Goal: Task Accomplishment & Management: Use online tool/utility

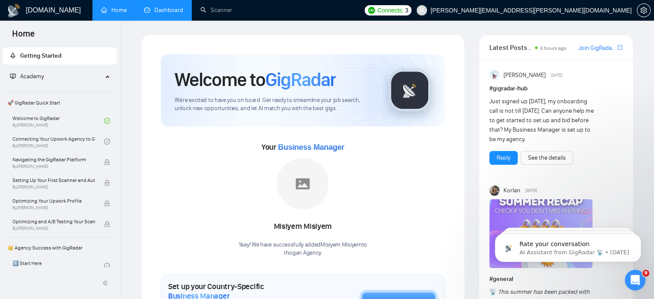
click at [180, 10] on link "Dashboard" at bounding box center [163, 9] width 39 height 7
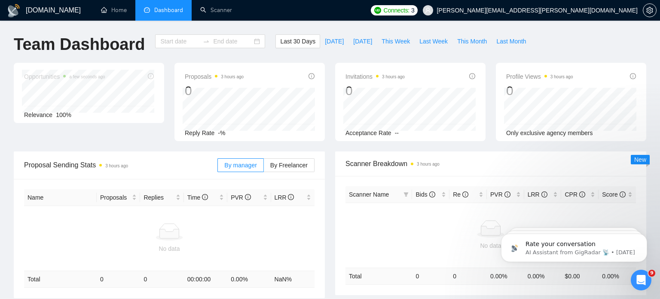
type input "[DATE]"
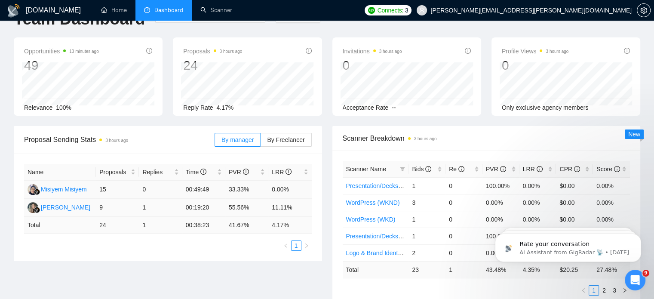
scroll to position [26, 0]
click at [236, 185] on td "33.33%" at bounding box center [246, 189] width 43 height 18
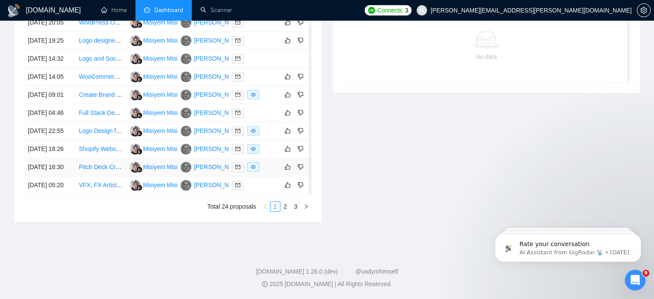
scroll to position [469, 0]
click at [286, 211] on link "2" at bounding box center [285, 206] width 9 height 9
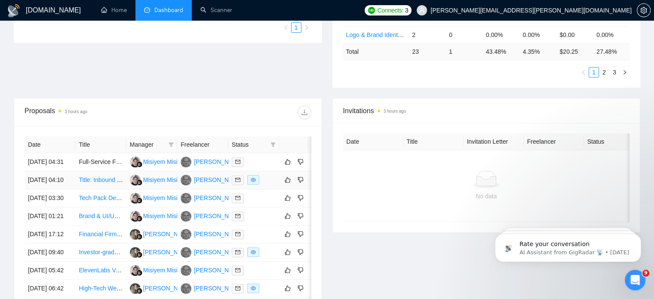
scroll to position [312, 0]
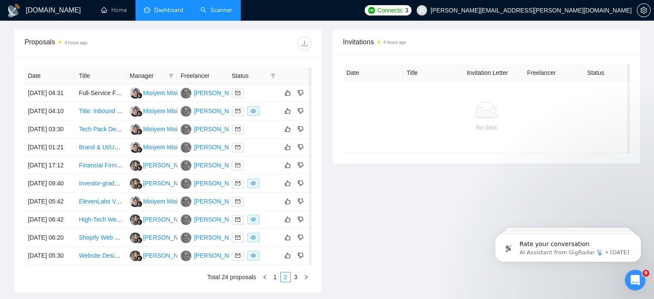
click at [226, 12] on link "Scanner" at bounding box center [216, 9] width 32 height 7
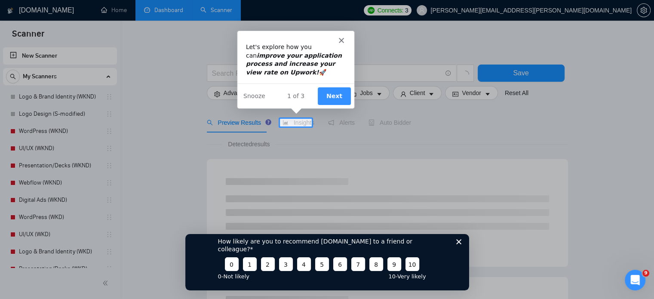
click at [335, 101] on button "Next" at bounding box center [333, 95] width 33 height 18
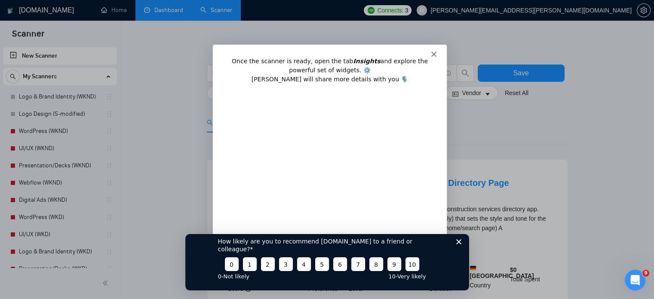
click at [458, 252] on div "How likely are you to recommend GigRadar.io to a friend or colleague? 0 1 2 3 4…" at bounding box center [327, 258] width 284 height 64
click at [459, 244] on icon "Close survey" at bounding box center [458, 241] width 5 height 5
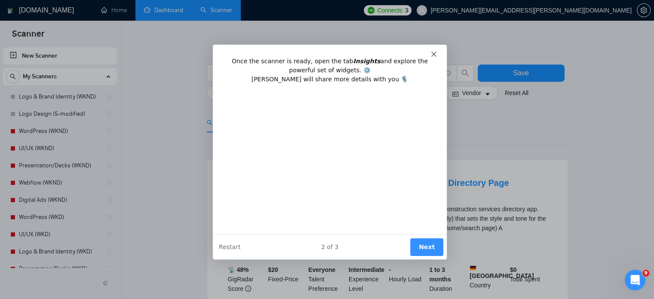
click at [423, 243] on button "Next" at bounding box center [425, 247] width 33 height 18
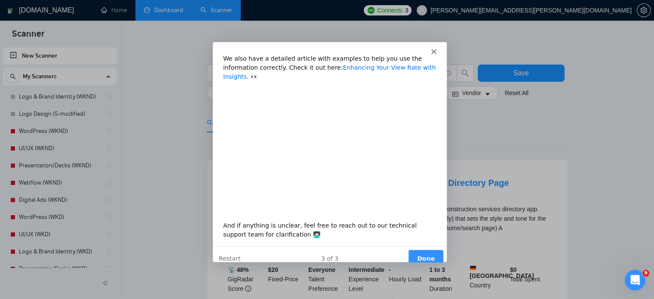
click at [338, 70] on link "Enhancing Your View Rate with Insights" at bounding box center [328, 72] width 212 height 16
click at [422, 250] on button "Done" at bounding box center [425, 258] width 35 height 18
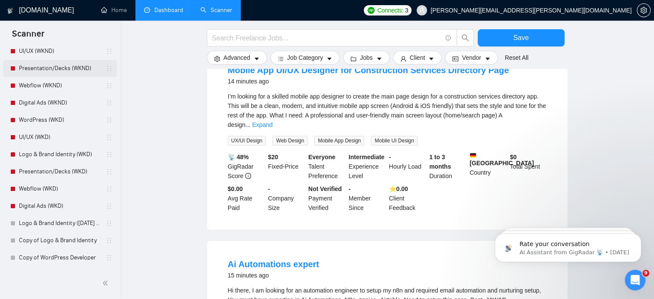
scroll to position [113, 0]
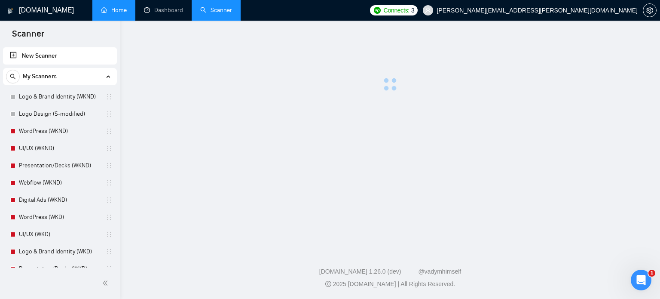
click at [122, 12] on link "Home" at bounding box center [114, 9] width 26 height 7
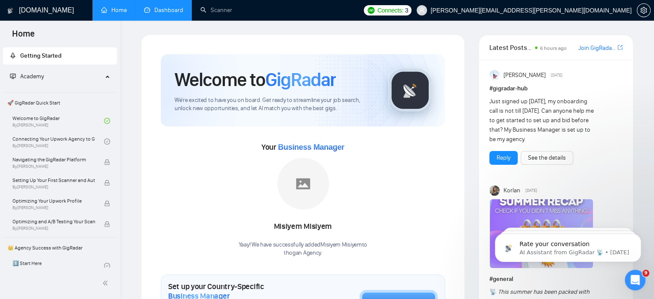
click at [171, 14] on link "Dashboard" at bounding box center [163, 9] width 39 height 7
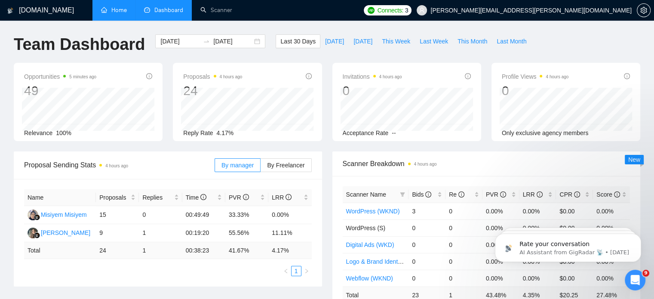
click at [117, 14] on link "Home" at bounding box center [114, 9] width 26 height 7
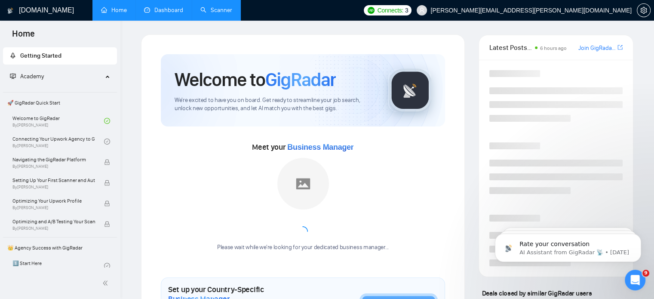
click at [232, 14] on link "Scanner" at bounding box center [216, 9] width 32 height 7
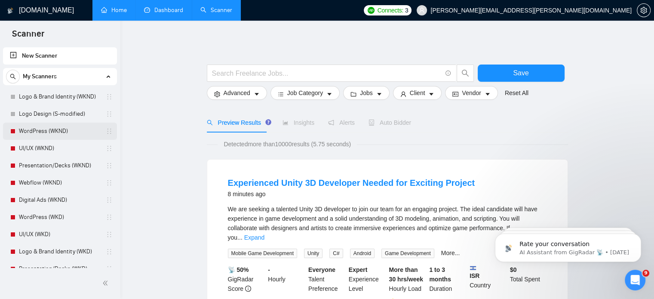
click at [33, 131] on link "WordPress (WKND)" at bounding box center [60, 131] width 82 height 17
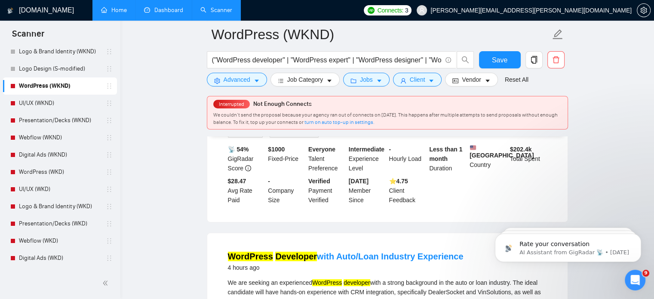
scroll to position [45, 0]
click at [157, 11] on link "Dashboard" at bounding box center [163, 9] width 39 height 7
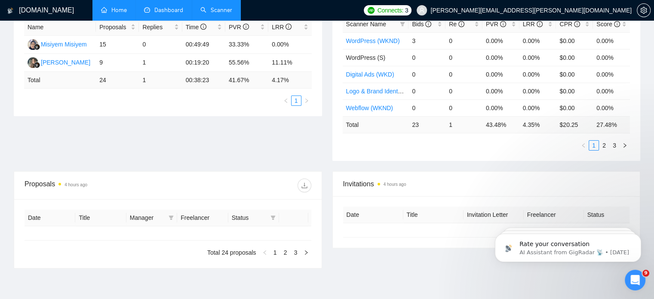
type input "[DATE]"
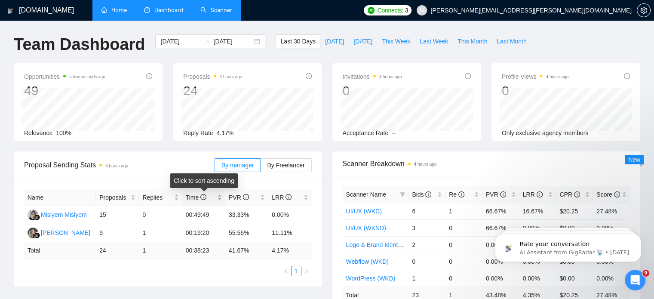
scroll to position [42, 0]
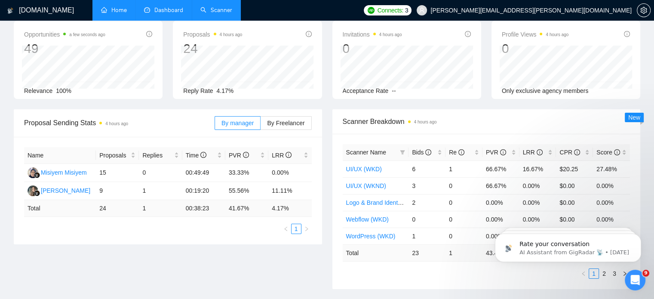
click at [214, 12] on link "Scanner" at bounding box center [216, 9] width 32 height 7
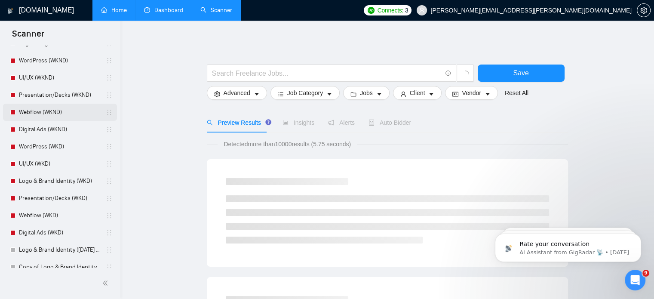
scroll to position [64, 0]
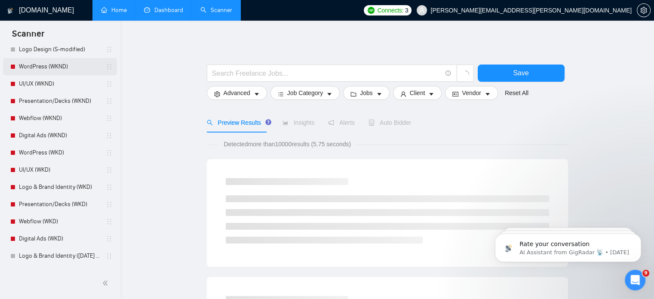
click at [36, 65] on link "WordPress (WKND)" at bounding box center [60, 66] width 82 height 17
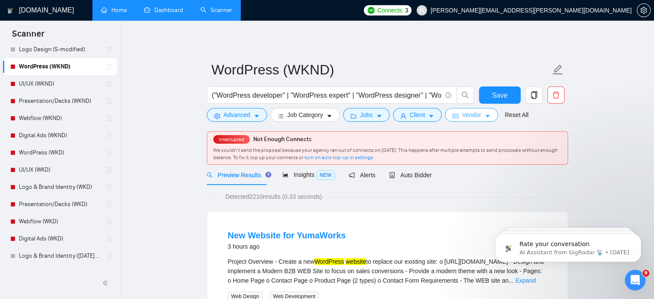
click at [485, 119] on icon "caret-down" at bounding box center [488, 116] width 6 height 6
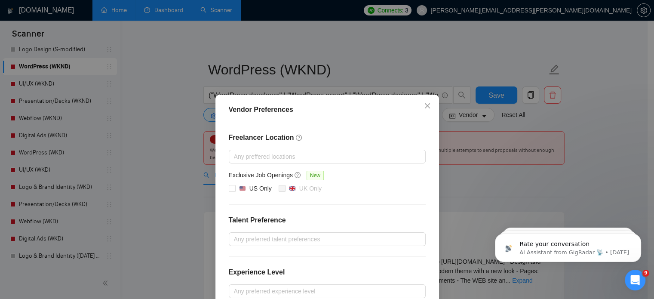
click at [430, 39] on div "Vendor Preferences Freelancer Location Any preffered locations Exclusive Job Op…" at bounding box center [327, 149] width 654 height 299
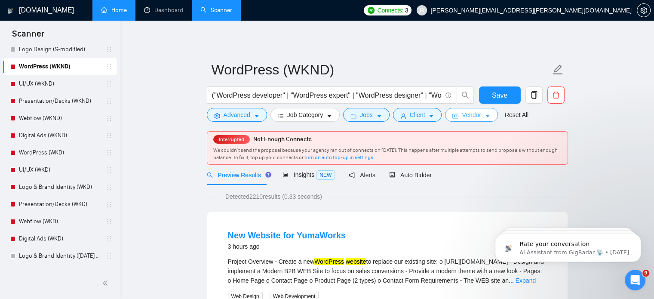
click at [489, 116] on button "Vendor" at bounding box center [471, 115] width 52 height 14
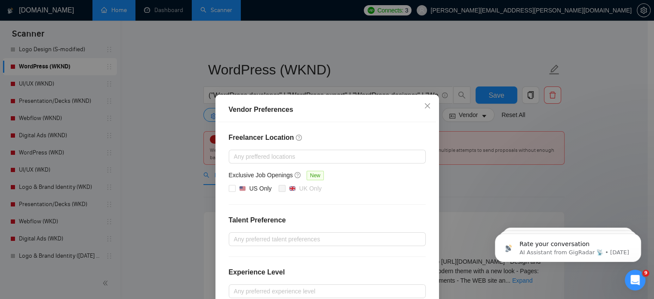
click at [177, 144] on div "Vendor Preferences Freelancer Location Any preffered locations Exclusive Job Op…" at bounding box center [327, 149] width 654 height 299
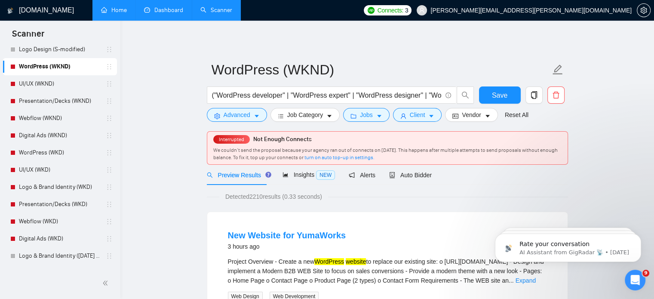
click at [153, 11] on link "Dashboard" at bounding box center [163, 9] width 39 height 7
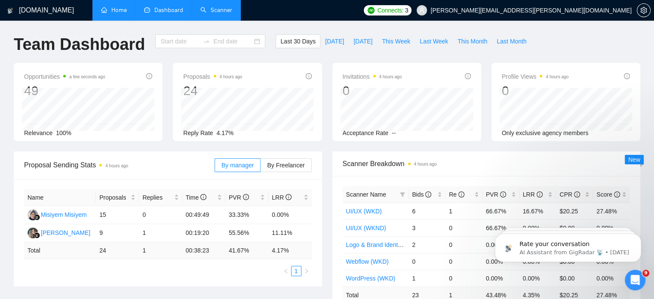
type input "[DATE]"
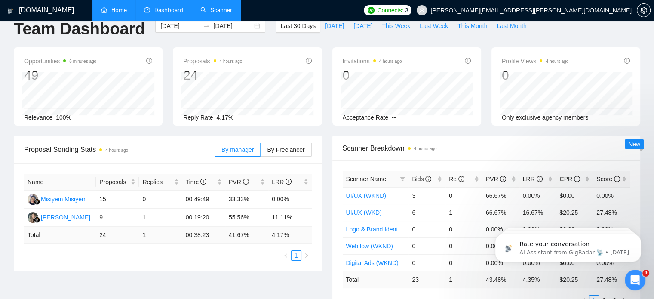
scroll to position [16, 0]
drag, startPoint x: 230, startPoint y: 236, endPoint x: 248, endPoint y: 236, distance: 17.2
click at [248, 236] on td "41.67 %" at bounding box center [246, 234] width 43 height 17
drag, startPoint x: 271, startPoint y: 235, endPoint x: 293, endPoint y: 233, distance: 22.0
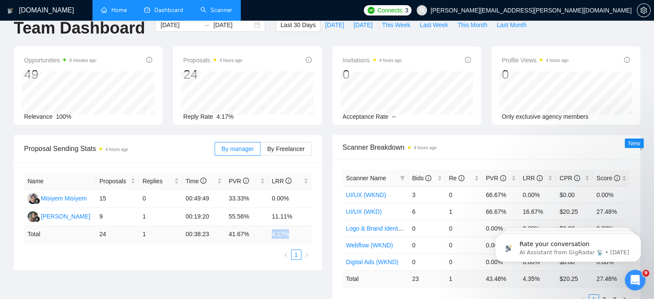
click at [293, 233] on td "4.17 %" at bounding box center [289, 234] width 43 height 17
drag, startPoint x: 273, startPoint y: 216, endPoint x: 293, endPoint y: 218, distance: 20.3
click at [293, 218] on td "11.11%" at bounding box center [289, 217] width 43 height 18
drag, startPoint x: 272, startPoint y: 197, endPoint x: 291, endPoint y: 197, distance: 18.9
click at [291, 197] on td "0.00%" at bounding box center [289, 199] width 43 height 18
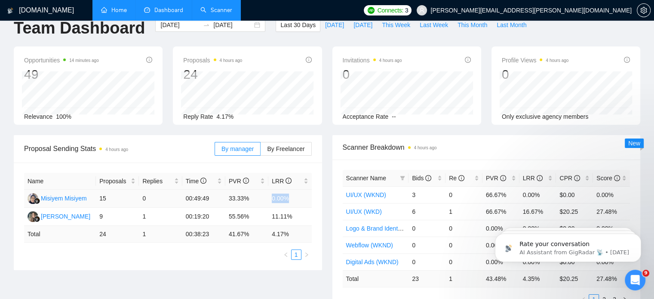
click at [277, 200] on td "0.00%" at bounding box center [289, 199] width 43 height 18
click at [216, 13] on link "Scanner" at bounding box center [216, 9] width 32 height 7
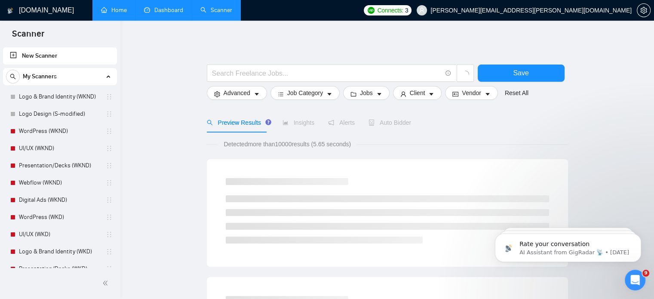
click at [159, 14] on link "Dashboard" at bounding box center [163, 9] width 39 height 7
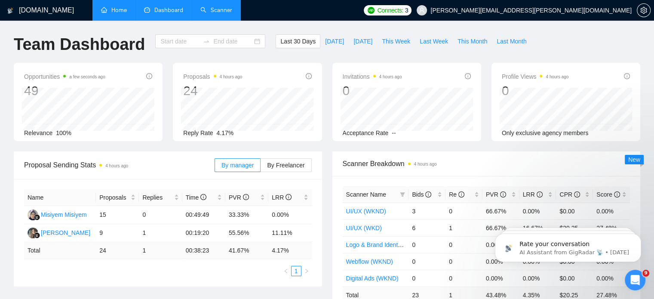
type input "[DATE]"
click at [227, 215] on td "33.33%" at bounding box center [246, 215] width 43 height 18
click at [235, 215] on td "33.33%" at bounding box center [246, 215] width 43 height 18
drag, startPoint x: 230, startPoint y: 214, endPoint x: 252, endPoint y: 215, distance: 21.9
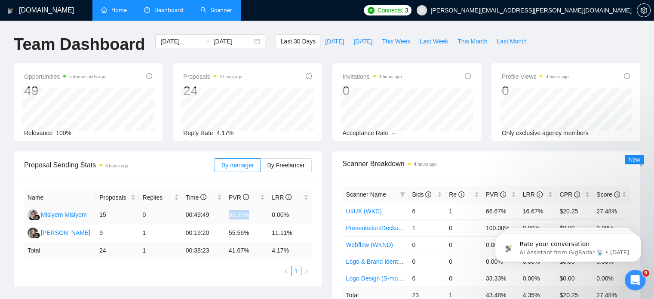
click at [252, 215] on td "33.33%" at bounding box center [246, 215] width 43 height 18
click at [282, 215] on td "0.00%" at bounding box center [289, 215] width 43 height 18
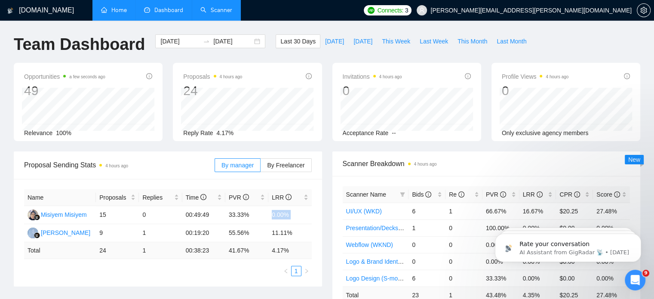
click at [126, 14] on link "Home" at bounding box center [114, 9] width 26 height 7
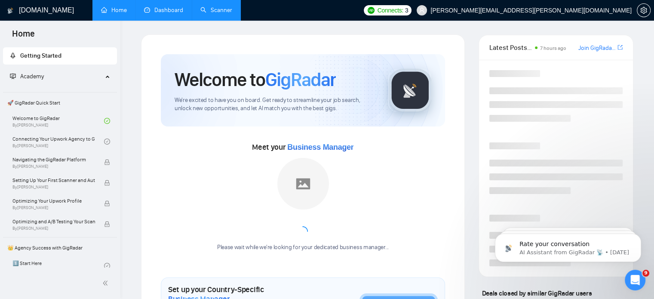
click at [218, 14] on link "Scanner" at bounding box center [216, 9] width 32 height 7
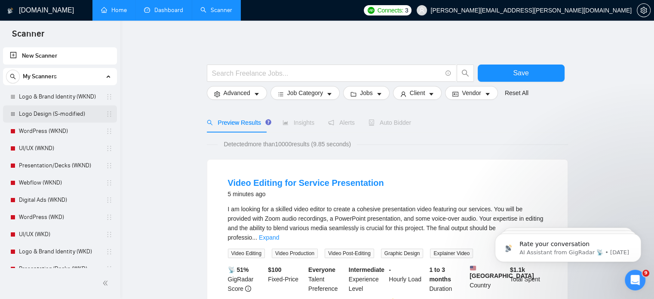
click at [74, 117] on link "Logo Design (S-modified)" at bounding box center [60, 113] width 82 height 17
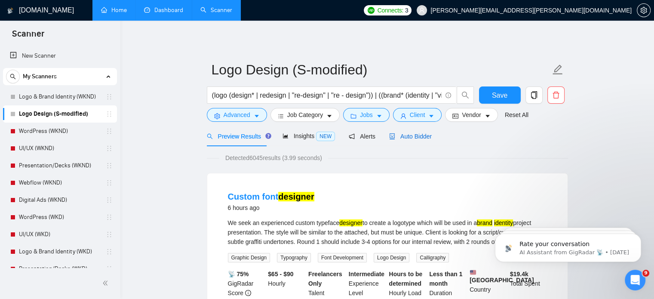
click at [396, 135] on span "Auto Bidder" at bounding box center [410, 136] width 43 height 7
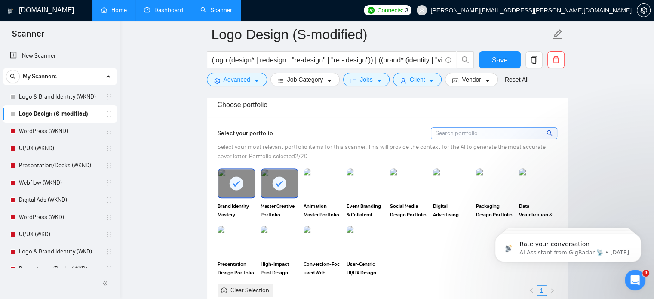
scroll to position [789, 0]
